Goal: Register for event/course

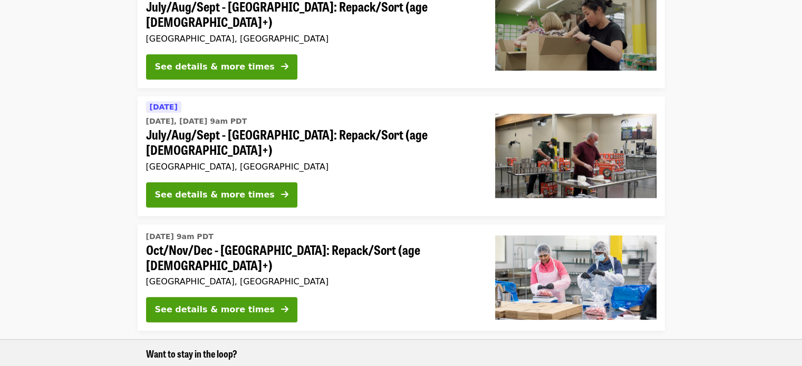
scroll to position [527, 0]
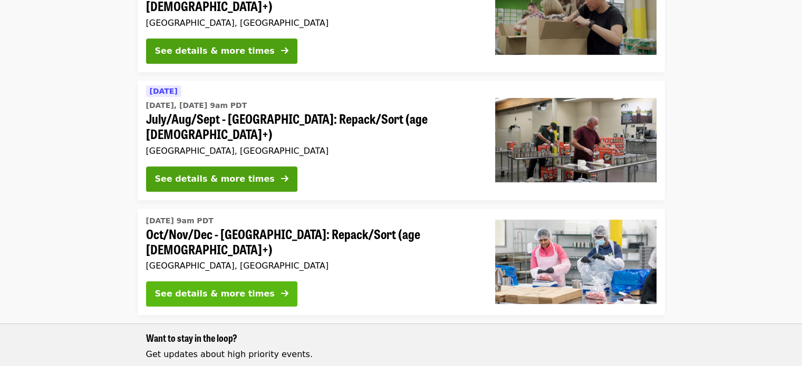
click at [254, 282] on button "See details & more times" at bounding box center [221, 294] width 151 height 25
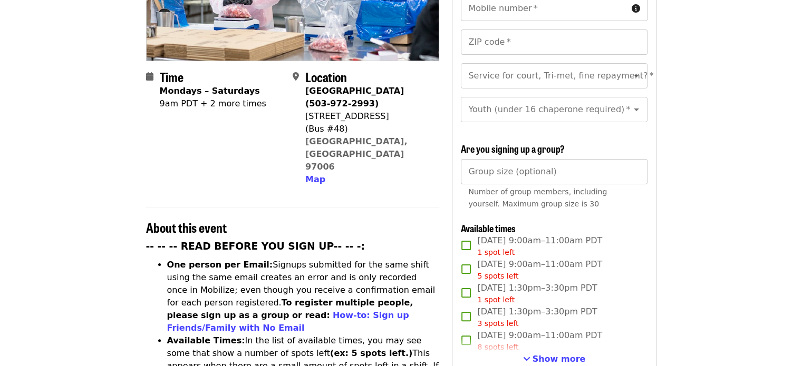
scroll to position [264, 0]
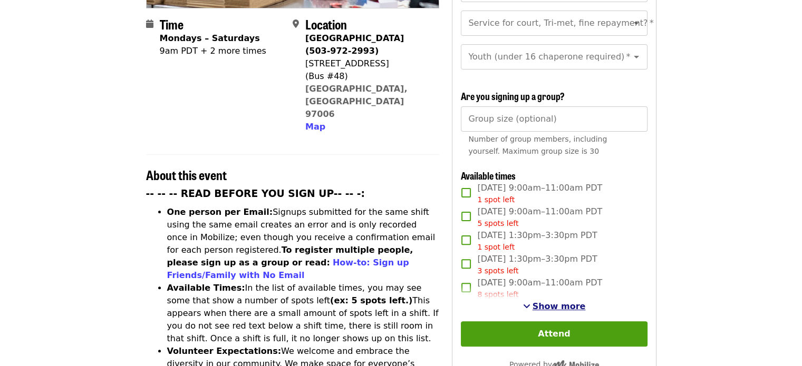
click at [557, 308] on span "Show more" at bounding box center [559, 307] width 53 height 10
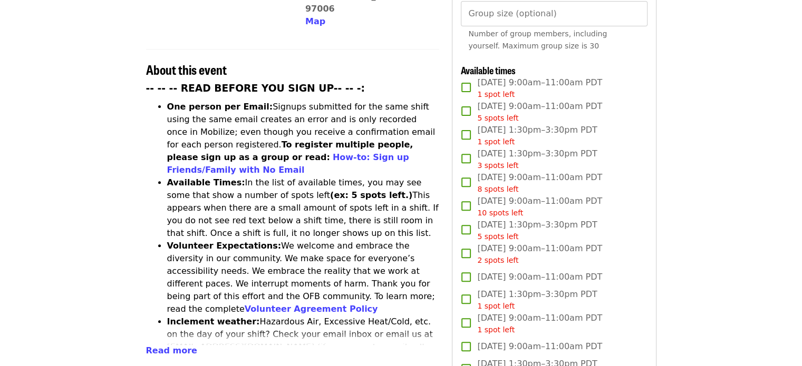
scroll to position [422, 0]
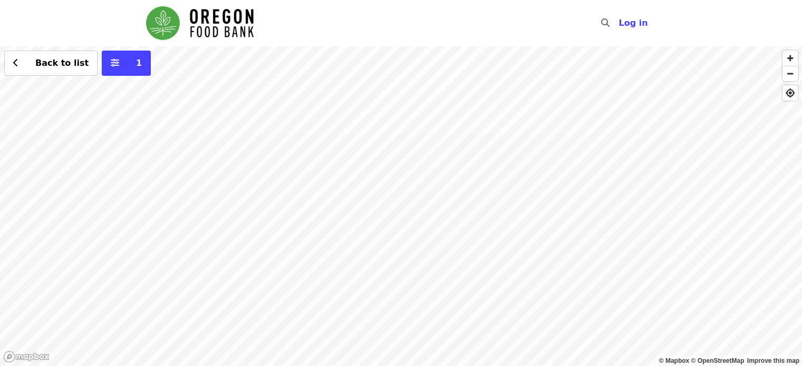
click at [73, 78] on div "Back to list 1" at bounding box center [401, 206] width 802 height 320
click at [16, 61] on icon "chevron-left icon" at bounding box center [15, 63] width 5 height 10
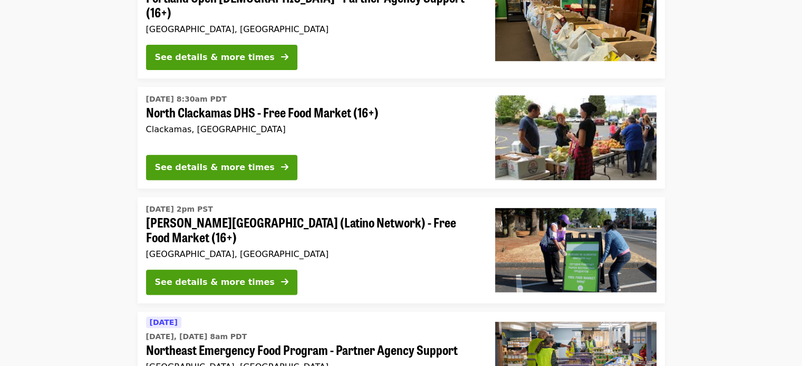
scroll to position [422, 0]
